Goal: Information Seeking & Learning: Find specific fact

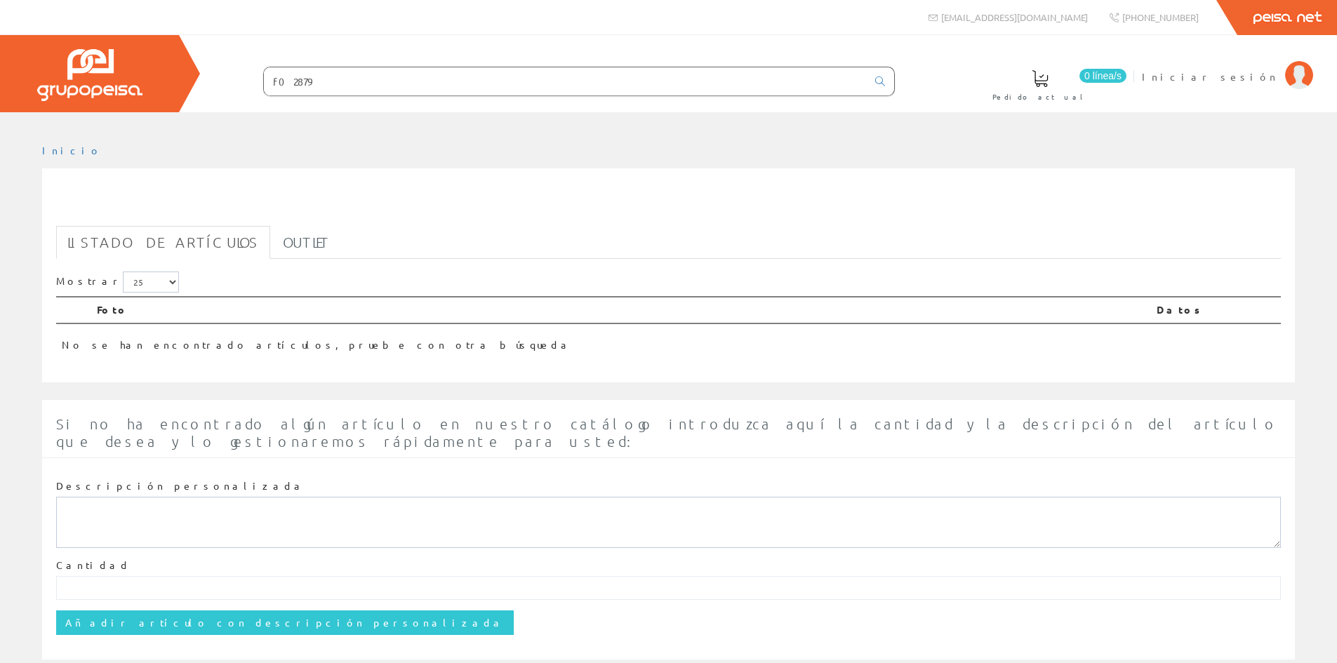
click at [113, 312] on th "Foto" at bounding box center [621, 310] width 1060 height 27
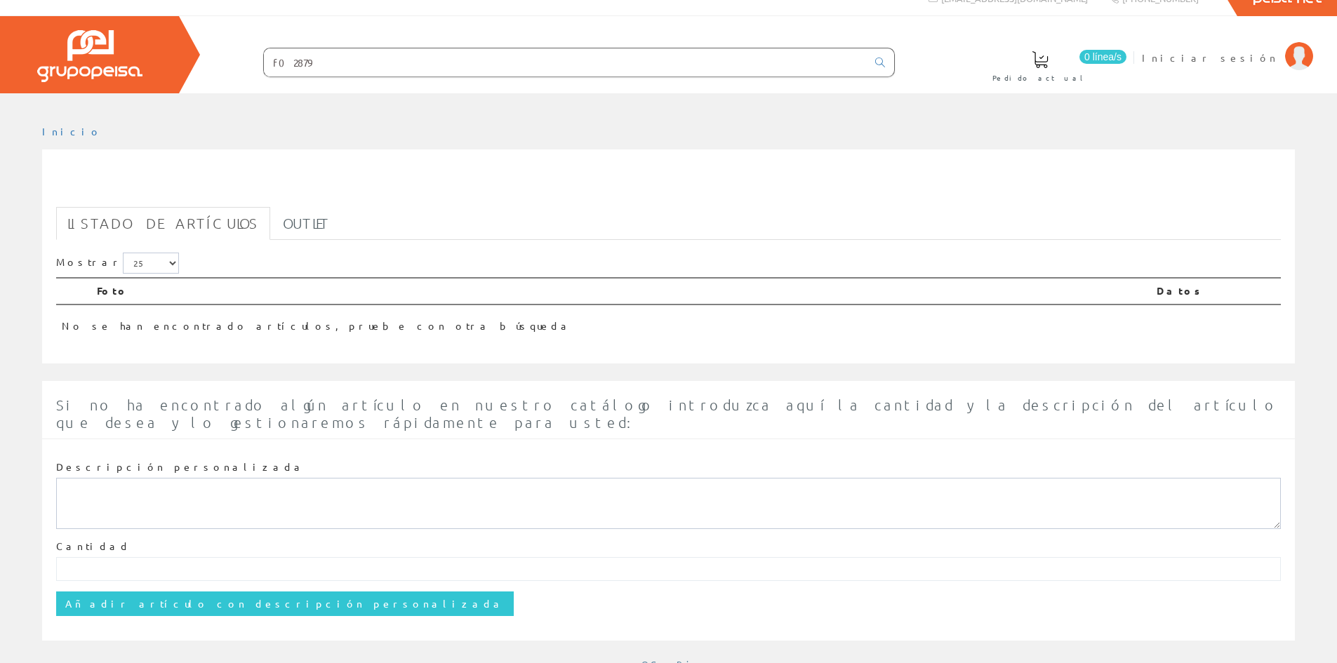
click at [331, 60] on input "f02879" at bounding box center [565, 62] width 603 height 28
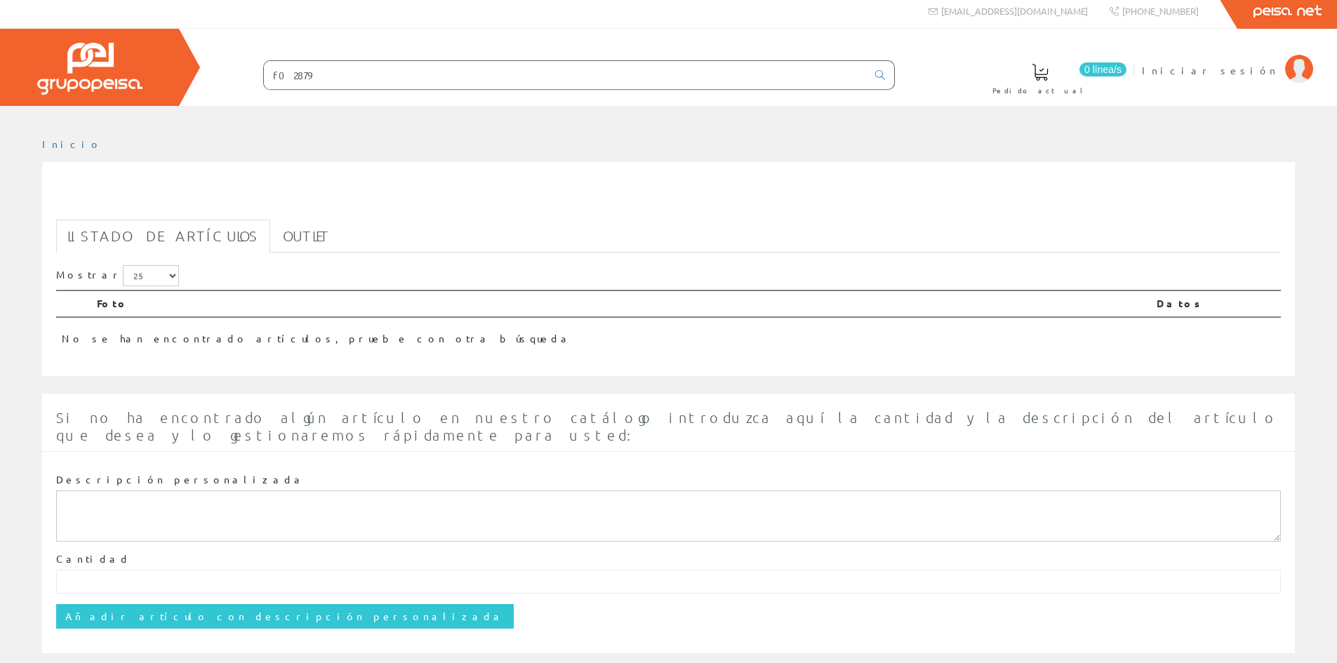
scroll to position [0, 0]
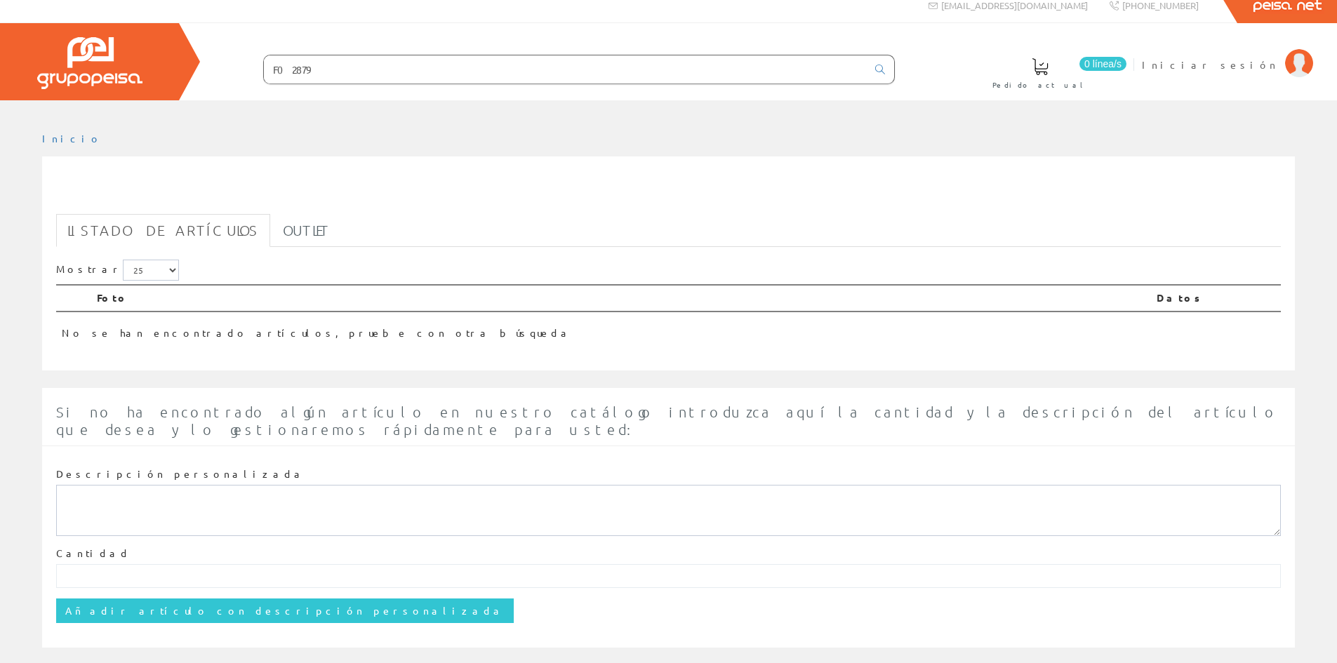
scroll to position [19, 0]
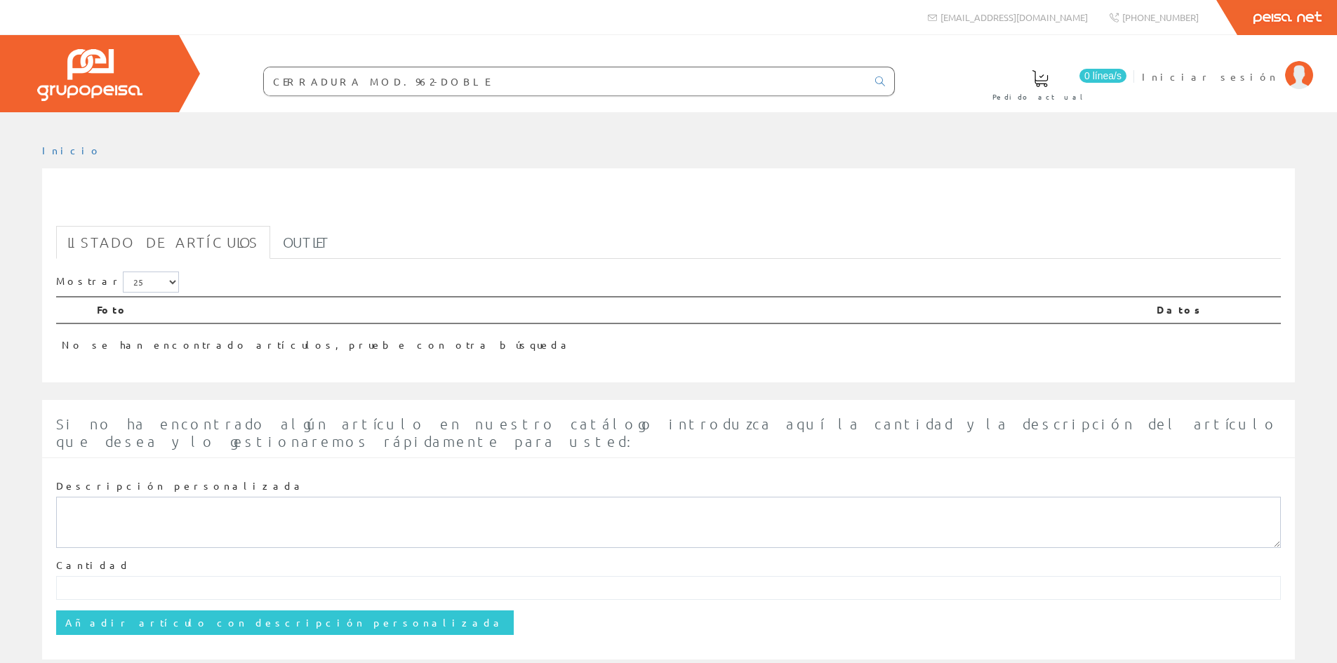
click at [132, 89] on img at bounding box center [89, 75] width 105 height 52
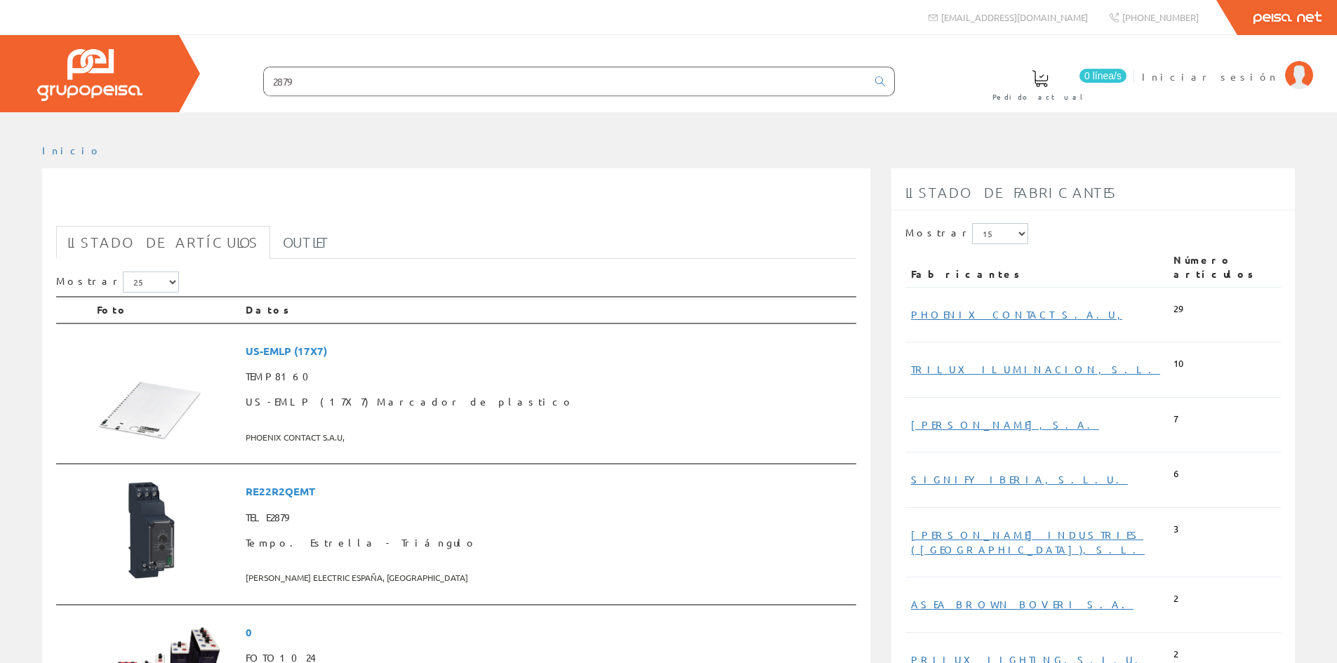
drag, startPoint x: 445, startPoint y: 87, endPoint x: 44, endPoint y: 38, distance: 404.4
click at [44, 38] on div "0 línea/s Pedido actual Iniciar sesión" at bounding box center [668, 73] width 1337 height 77
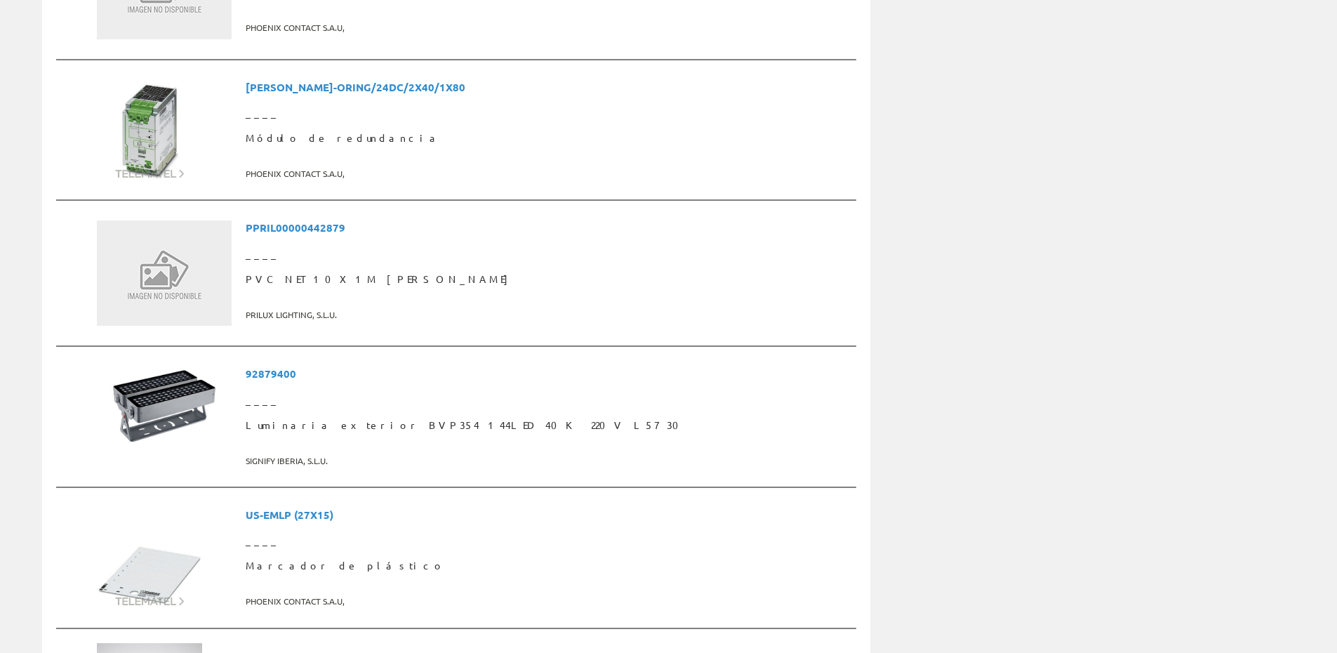
scroll to position [2456, 0]
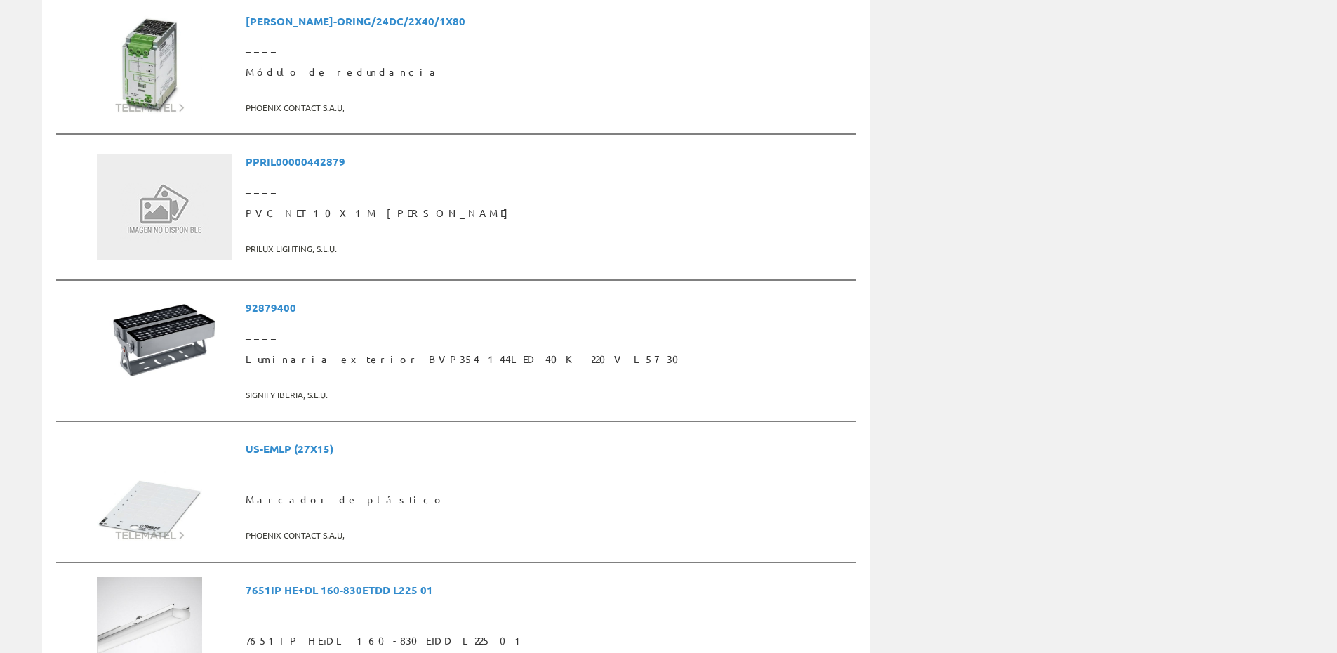
type input "CERRADURA DOBLE CON PULSADOR"
